Goal: Obtain resource: Download file/media

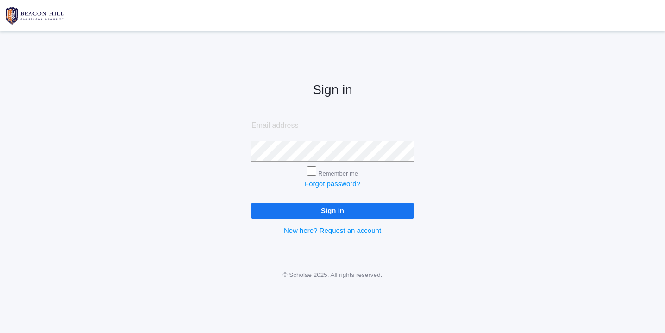
click at [277, 122] on input "email" at bounding box center [332, 125] width 162 height 21
type input "websterjl03@aol.com"
click at [332, 211] on input "Sign in" at bounding box center [332, 210] width 162 height 15
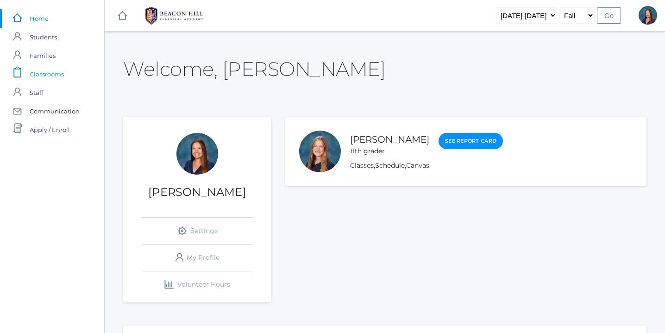
click at [53, 73] on span "Classrooms" at bounding box center [47, 74] width 34 height 19
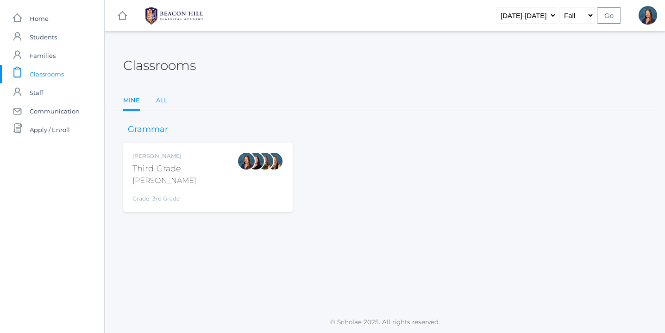
click at [162, 100] on link "All" at bounding box center [162, 100] width 12 height 19
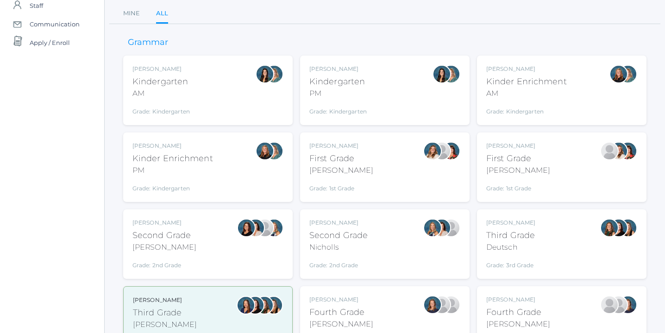
scroll to position [88, 0]
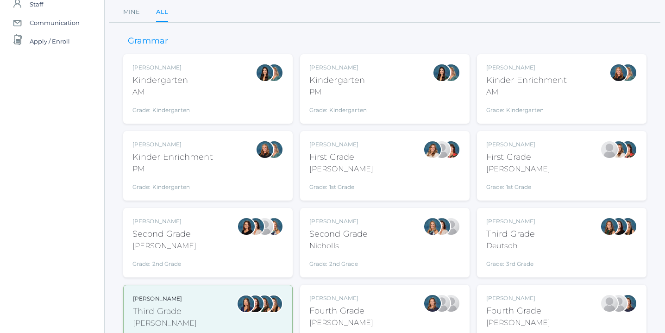
click at [575, 243] on div "Andrea Deutsch Third Grade Deutsch Grade: 3rd Grade 03LA" at bounding box center [561, 242] width 151 height 51
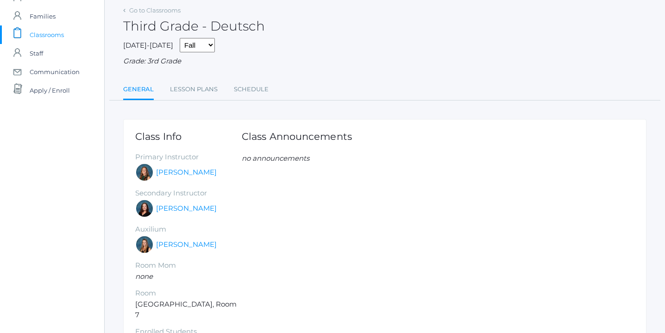
scroll to position [54, 0]
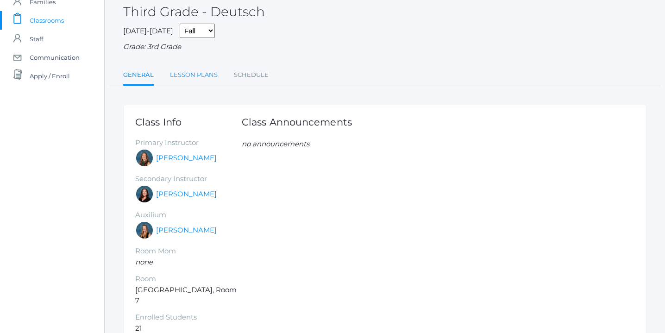
click at [199, 75] on link "Lesson Plans" at bounding box center [194, 75] width 48 height 19
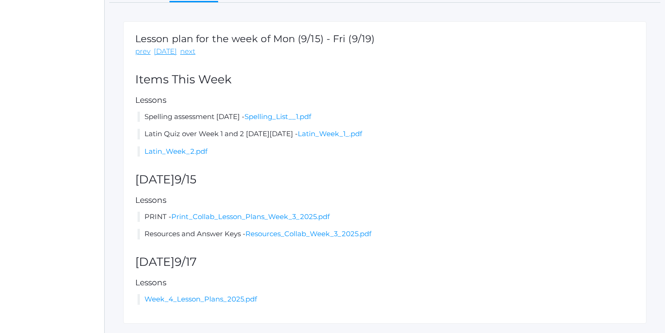
scroll to position [138, 0]
click at [216, 298] on link "Week_4_Lesson_Plans_2025.pdf" at bounding box center [200, 297] width 112 height 9
